Goal: Check status: Check status

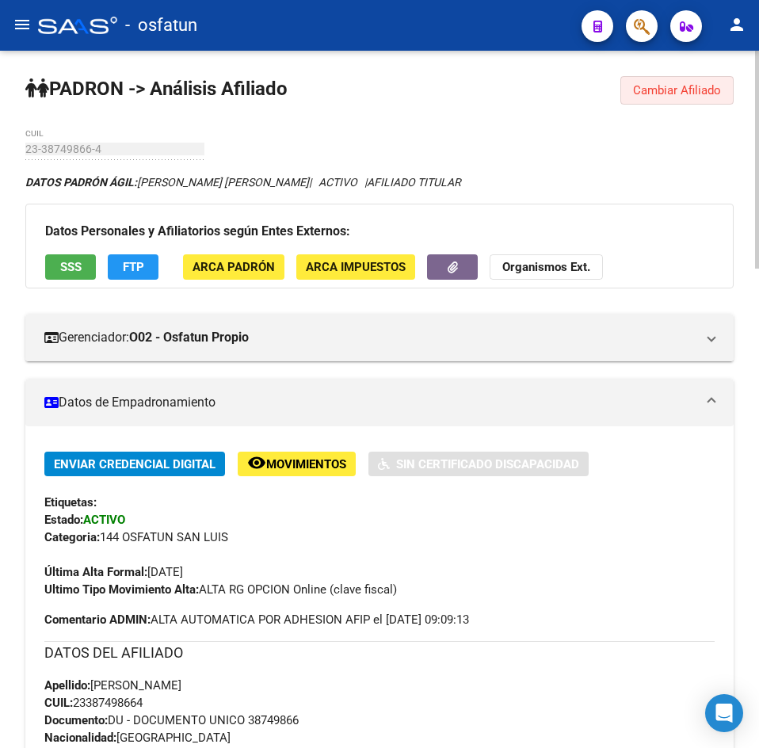
click at [663, 79] on button "Cambiar Afiliado" at bounding box center [677, 90] width 113 height 29
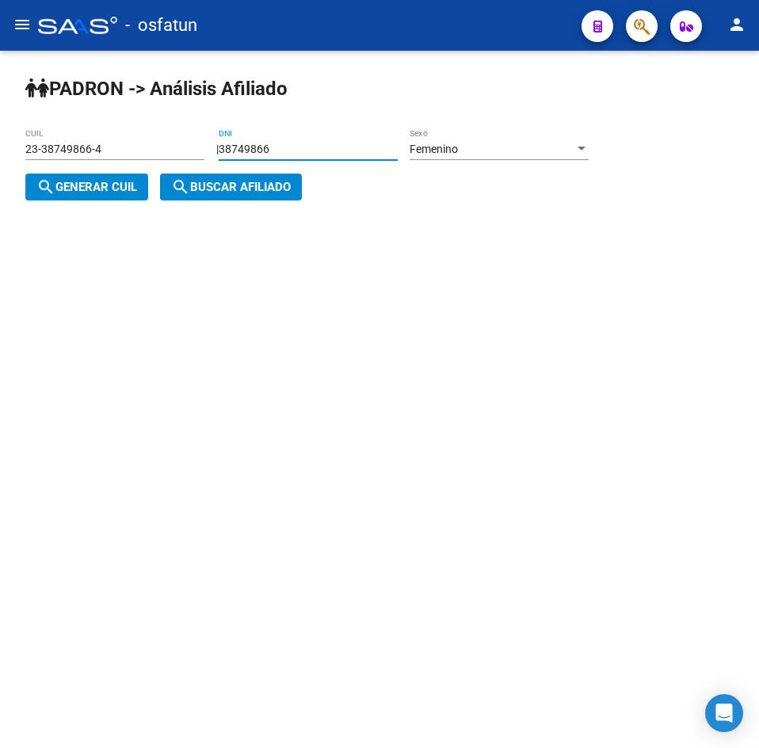
drag, startPoint x: 300, startPoint y: 149, endPoint x: 108, endPoint y: 182, distance: 195.4
click at [108, 182] on div "| 38749866 DNI Femenino Sexo search Generar CUIL" at bounding box center [312, 169] width 575 height 52
paste input "4877489"
type input "34877489"
drag, startPoint x: 83, startPoint y: 188, endPoint x: 132, endPoint y: 188, distance: 48.3
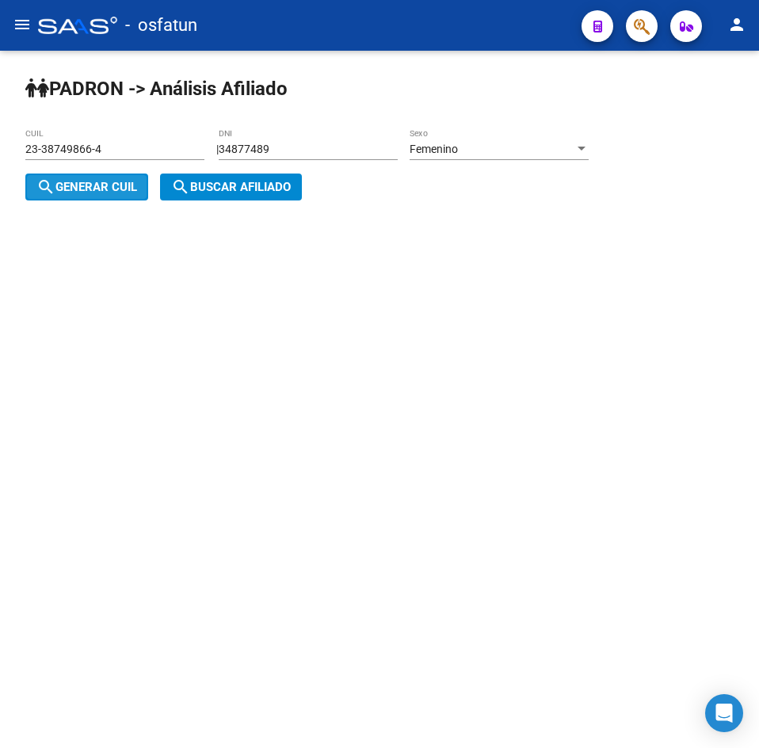
click at [88, 188] on span "search Generar CUIL" at bounding box center [86, 187] width 101 height 14
type input "27-34877489-7"
click at [291, 191] on span "search Buscar afiliado" at bounding box center [231, 187] width 120 height 14
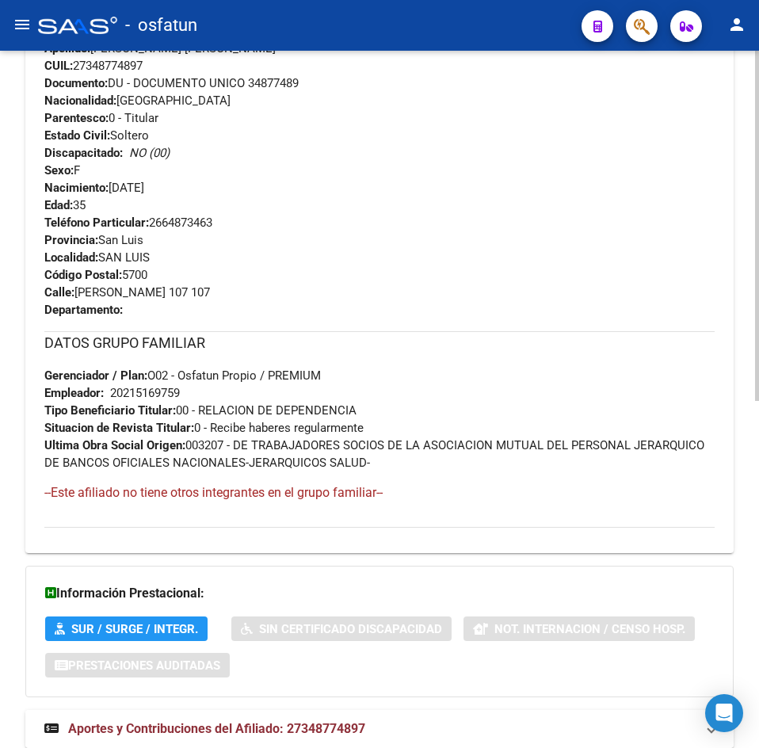
scroll to position [693, 0]
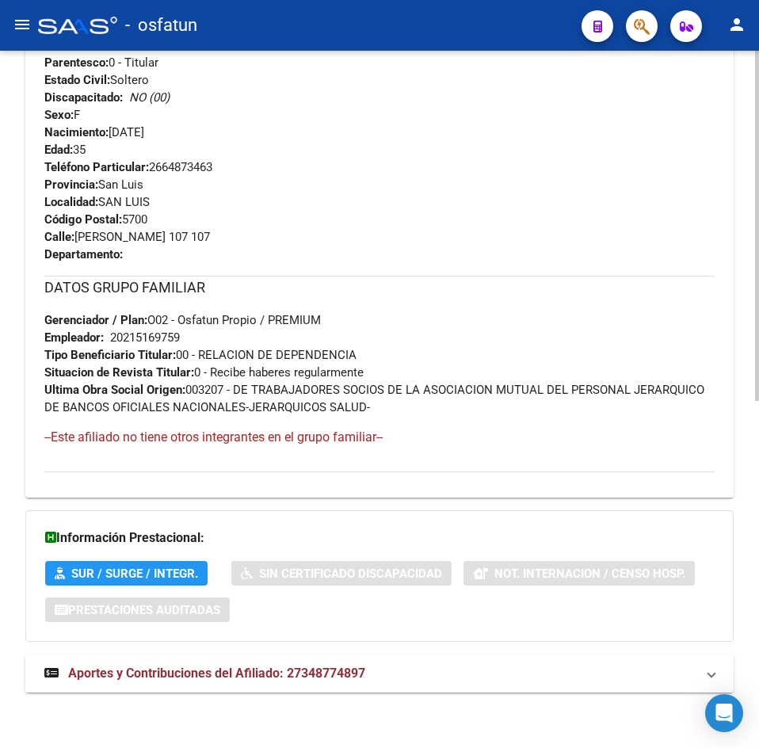
click at [332, 692] on mat-expansion-panel-header "Aportes y Contribuciones del Afiliado: 27348774897" at bounding box center [379, 674] width 709 height 38
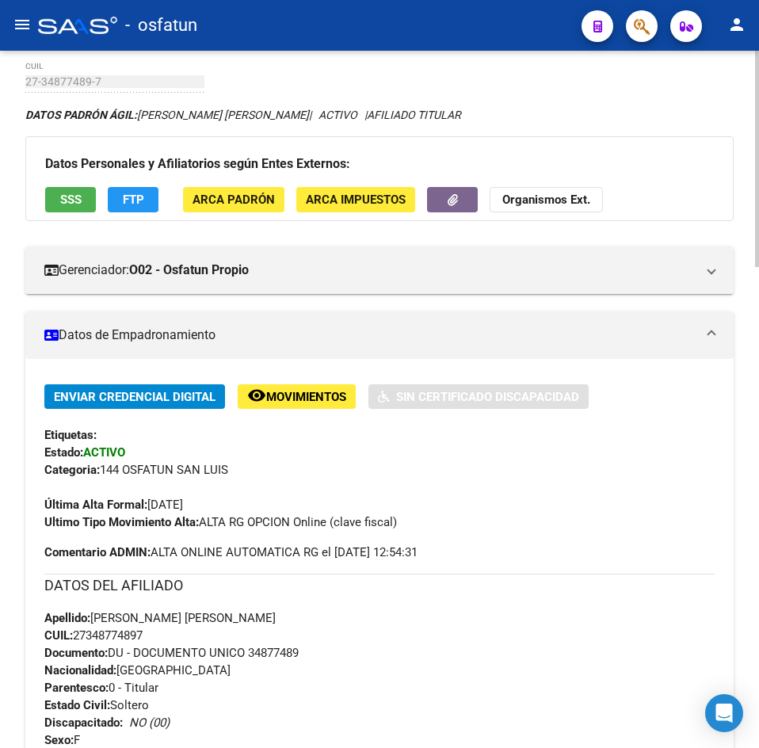
scroll to position [0, 0]
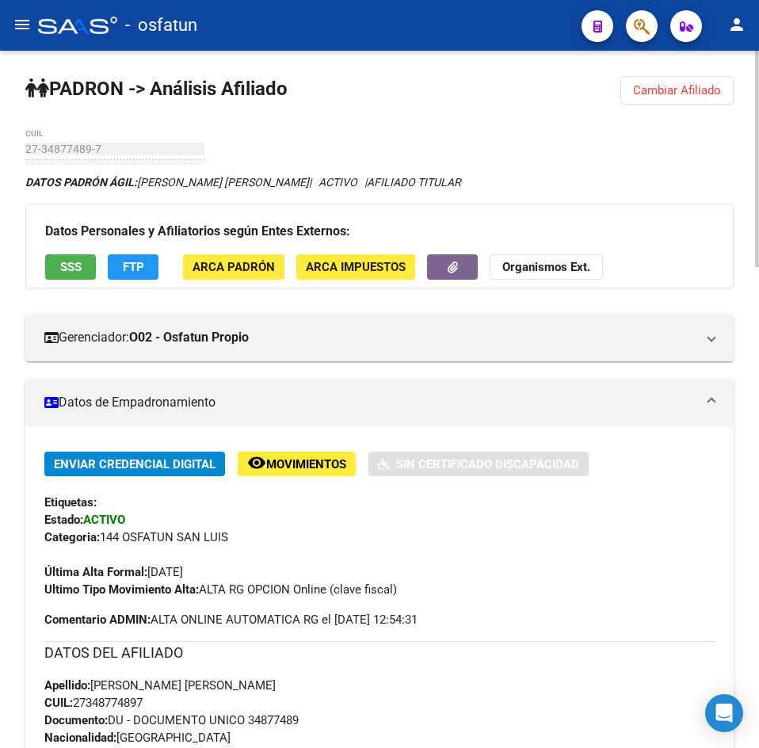
click at [667, 92] on span "Cambiar Afiliado" at bounding box center [677, 90] width 88 height 14
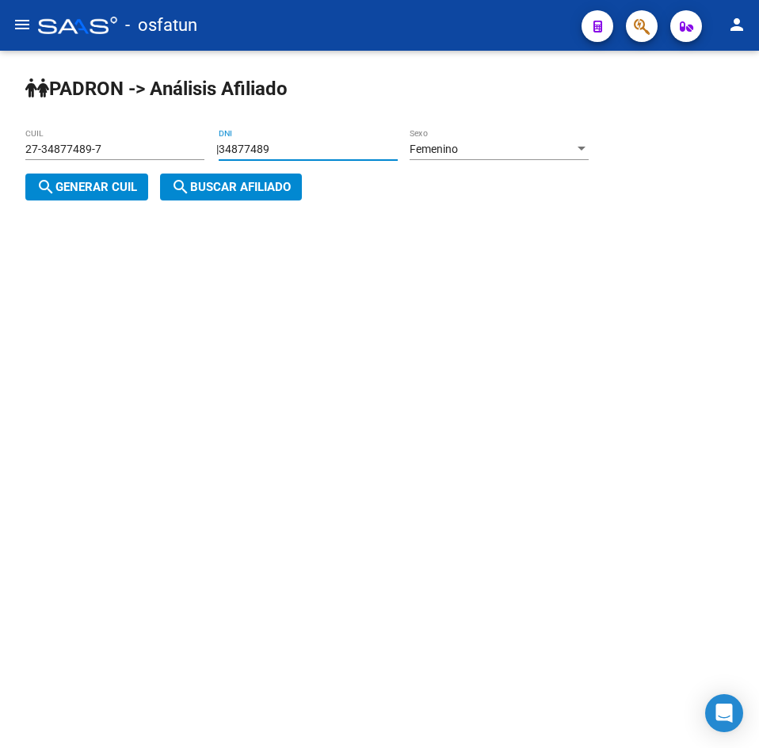
drag, startPoint x: 338, startPoint y: 149, endPoint x: 15, endPoint y: 155, distance: 323.4
click at [15, 155] on div "[PERSON_NAME] -> Análisis Afiliado 27-34877489-7 CUIL | 34877489 DNI Femenino S…" at bounding box center [379, 151] width 759 height 201
paste input "41055454"
type input "41055454"
click at [76, 179] on button "search Generar CUIL" at bounding box center [86, 187] width 123 height 27
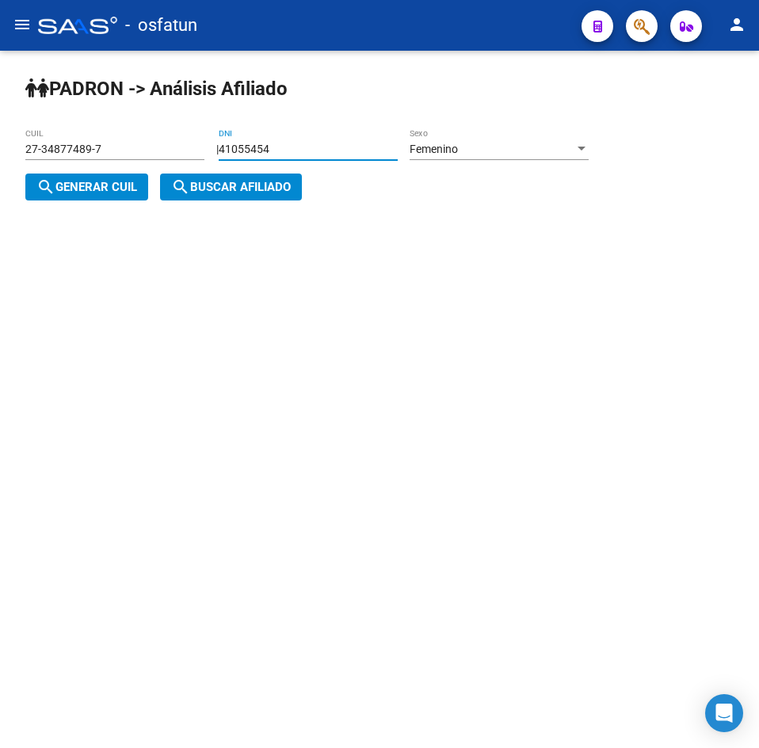
type input "27-41055454-8"
click at [234, 186] on span "search Buscar afiliado" at bounding box center [231, 187] width 120 height 14
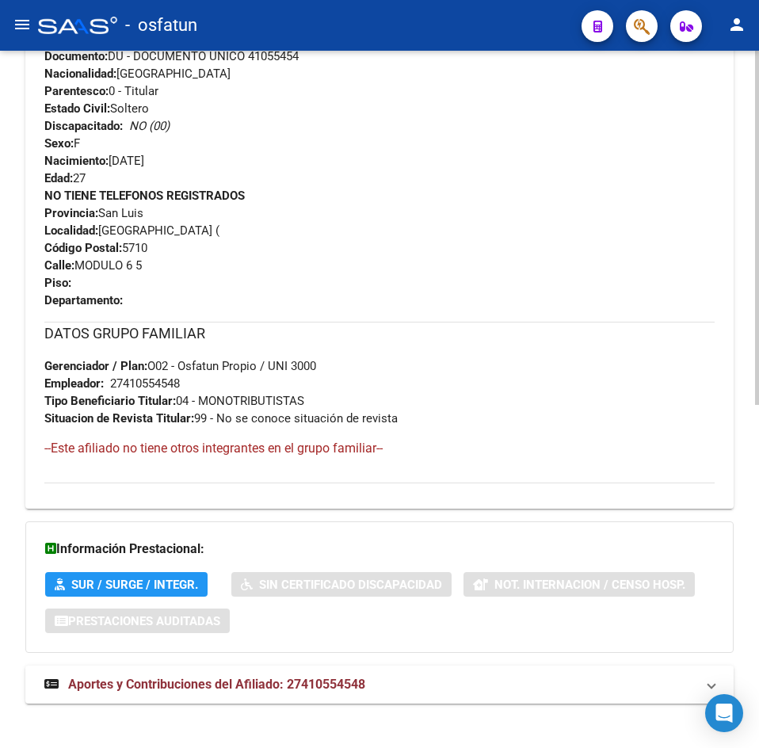
scroll to position [675, 0]
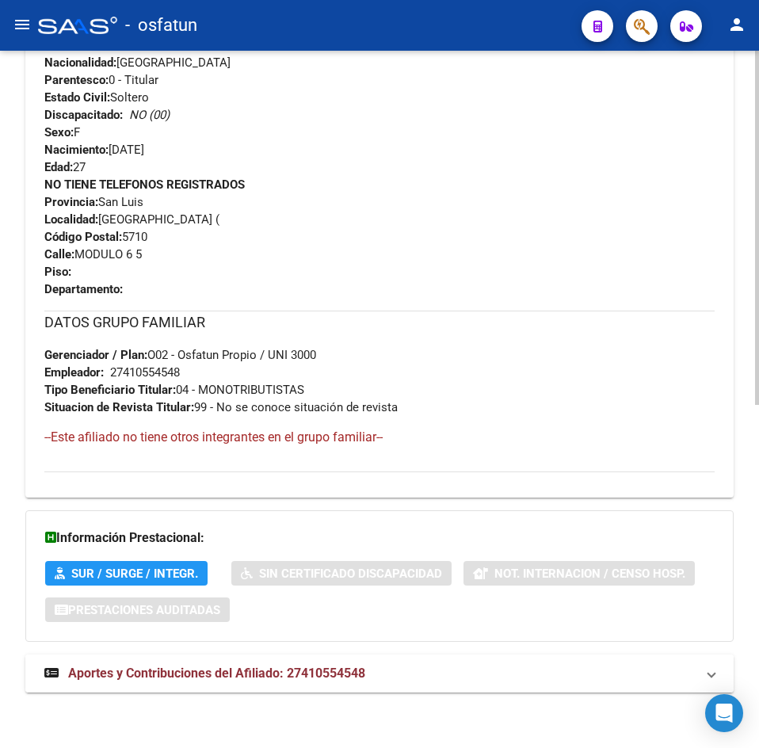
click at [327, 679] on span "Aportes y Contribuciones del Afiliado: 27410554548" at bounding box center [216, 673] width 297 height 15
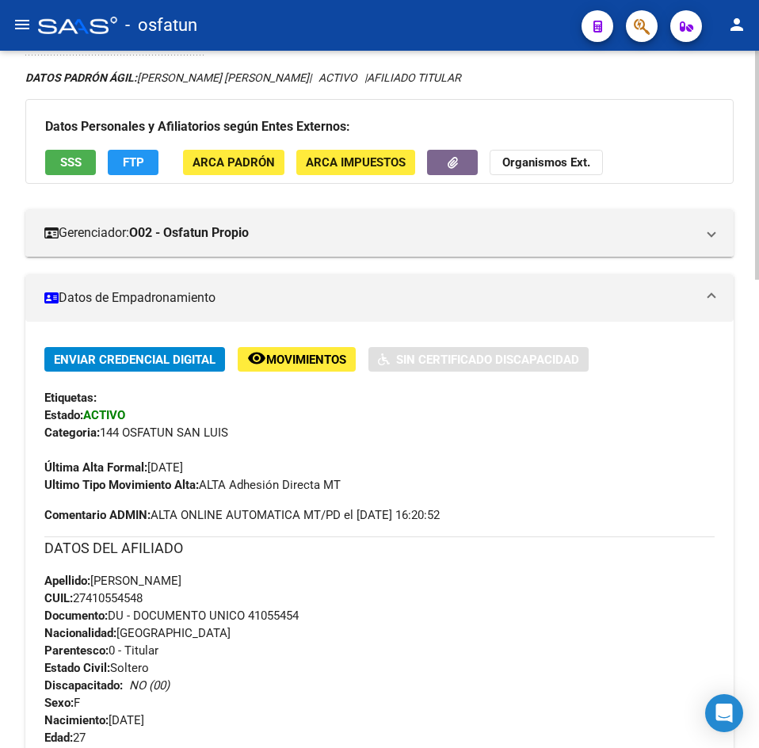
scroll to position [0, 0]
